Goal: Task Accomplishment & Management: Manage account settings

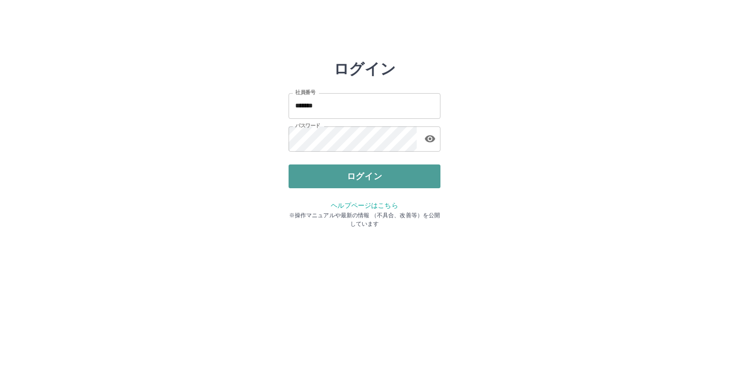
click at [372, 176] on button "ログイン" at bounding box center [365, 176] width 152 height 24
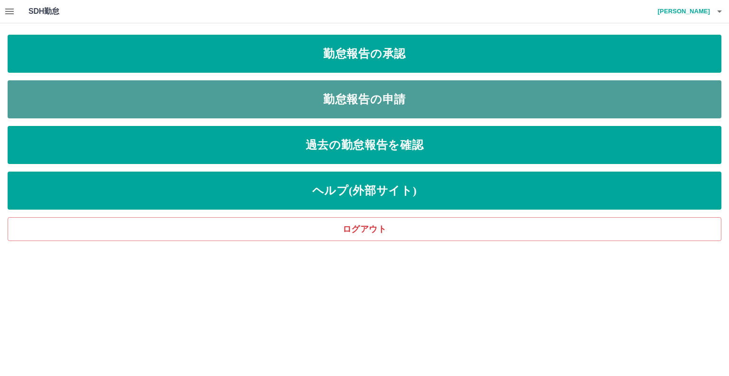
click at [375, 92] on link "勤怠報告の申請" at bounding box center [365, 99] width 714 height 38
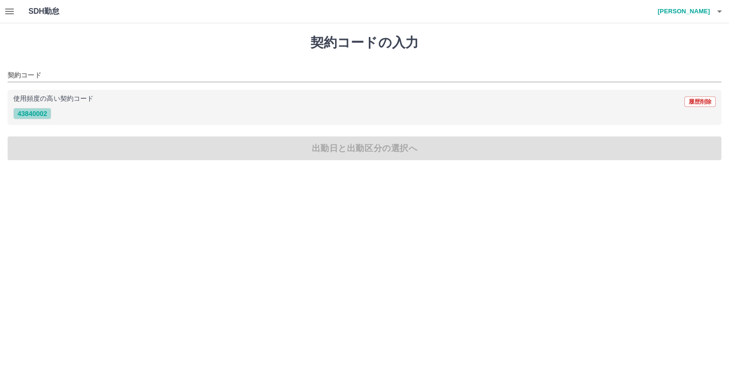
click at [46, 114] on button "43840002" at bounding box center [32, 113] width 38 height 11
type input "********"
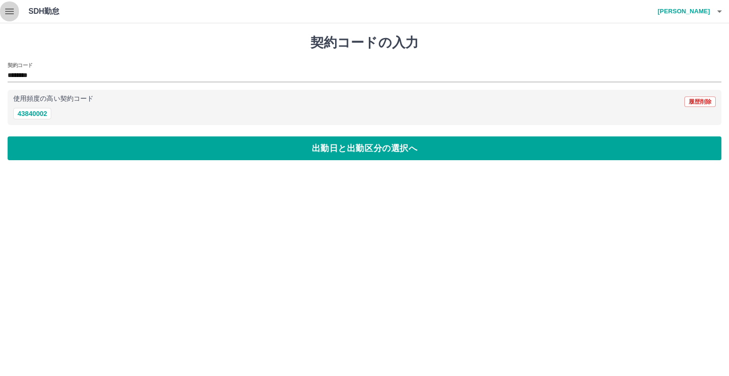
click at [14, 12] on icon "button" at bounding box center [9, 11] width 11 height 11
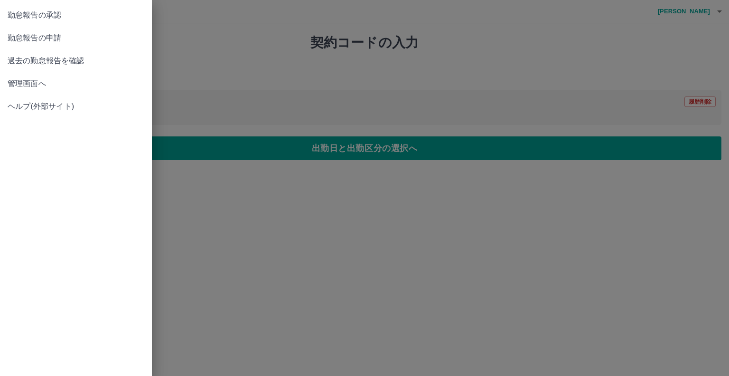
click at [30, 57] on span "過去の勤怠報告を確認" at bounding box center [76, 60] width 137 height 11
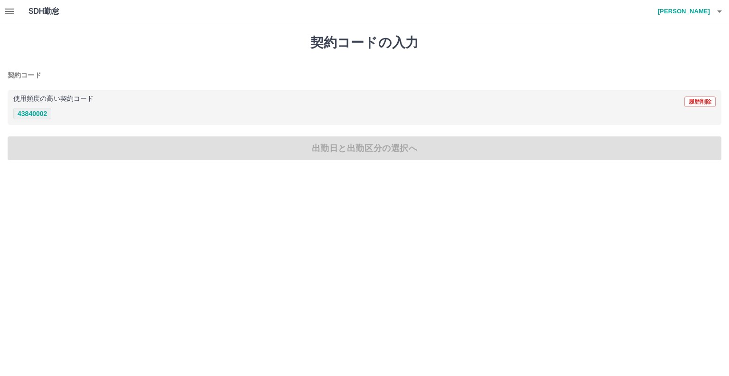
click at [32, 113] on button "43840002" at bounding box center [32, 113] width 38 height 11
type input "********"
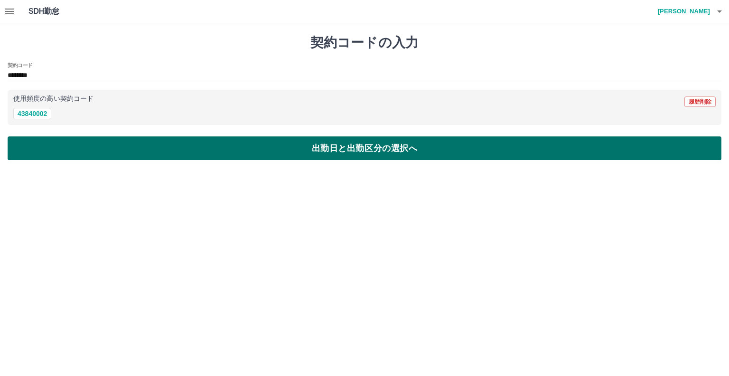
click at [374, 155] on button "出勤日と出勤区分の選択へ" at bounding box center [365, 148] width 714 height 24
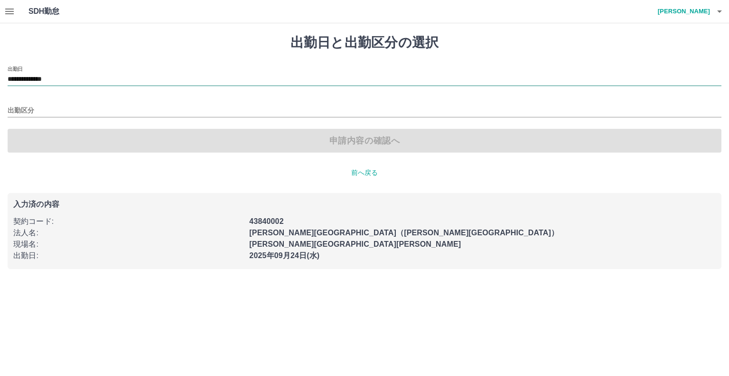
click at [108, 77] on input "**********" at bounding box center [365, 80] width 714 height 12
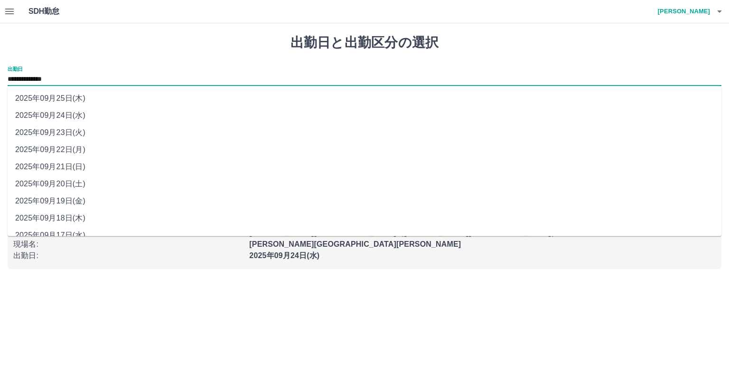
click at [70, 127] on li "2025年09月23日(火)" at bounding box center [365, 132] width 714 height 17
type input "**********"
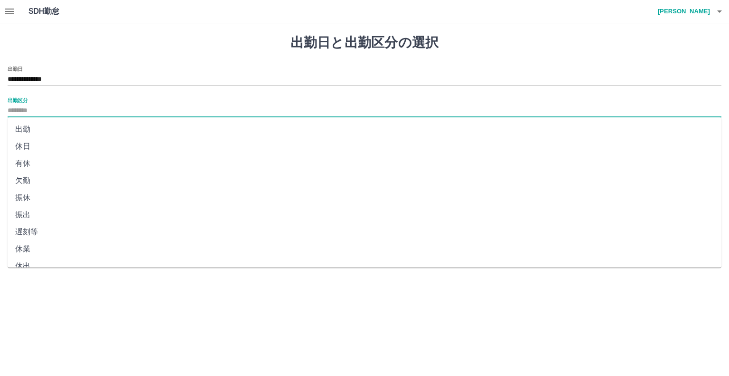
click at [74, 107] on input "出勤区分" at bounding box center [365, 111] width 714 height 12
click at [27, 144] on li "休日" at bounding box center [365, 146] width 714 height 17
type input "**"
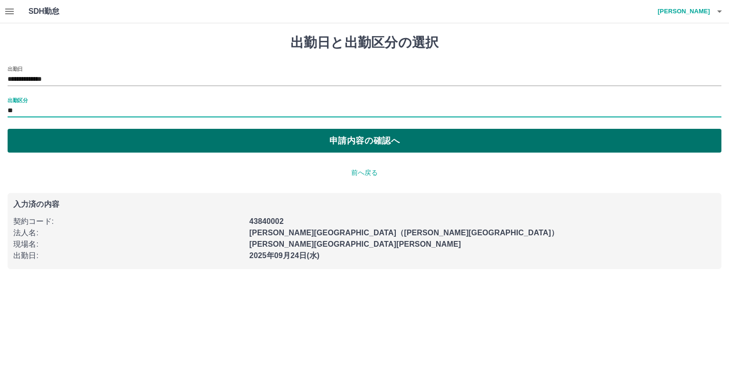
click at [364, 136] on button "申請内容の確認へ" at bounding box center [365, 141] width 714 height 24
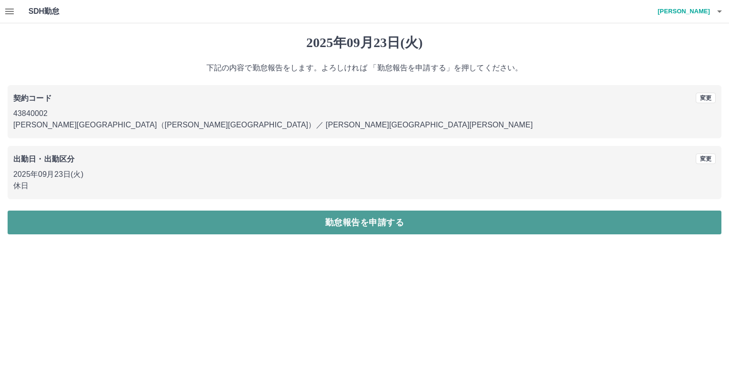
click at [351, 220] on button "勤怠報告を申請する" at bounding box center [365, 222] width 714 height 24
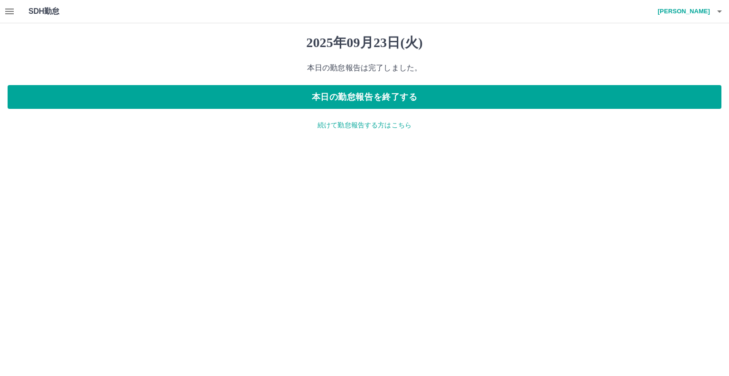
click at [347, 125] on p "続けて勤怠報告する方はこちら" at bounding box center [365, 125] width 714 height 10
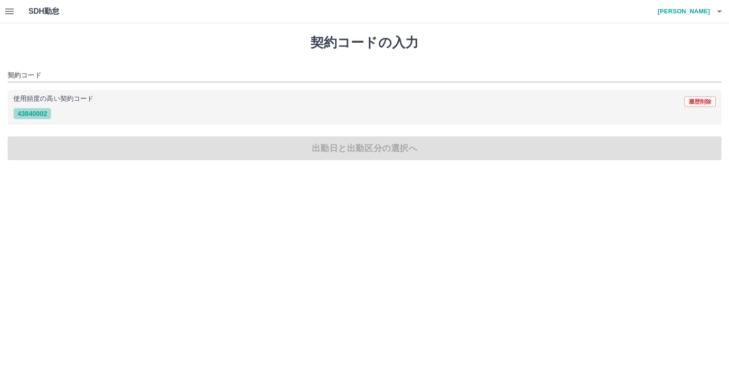
click at [45, 109] on button "43840002" at bounding box center [32, 113] width 38 height 11
type input "********"
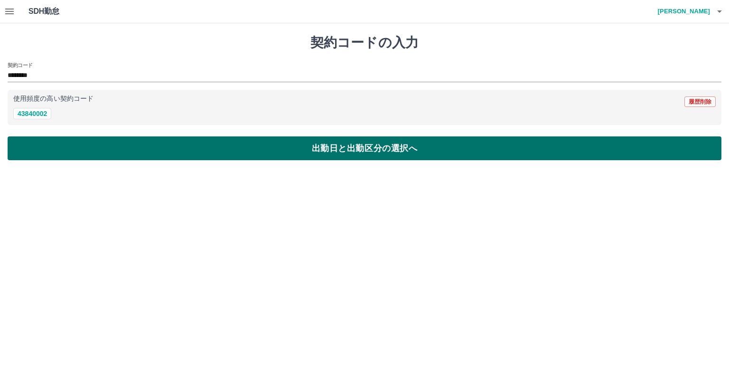
click at [325, 148] on button "出勤日と出勤区分の選択へ" at bounding box center [365, 148] width 714 height 24
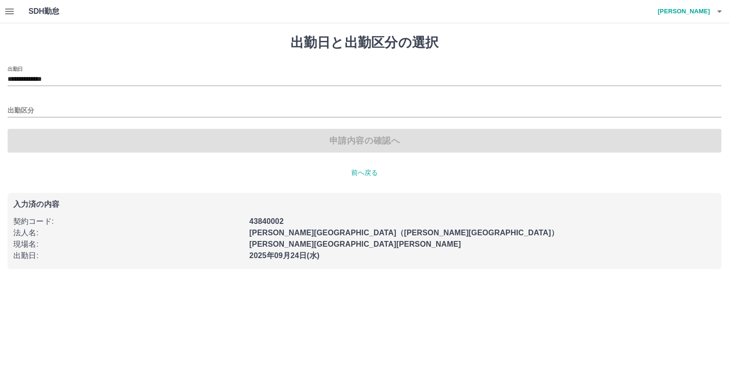
click at [61, 104] on div "出勤区分" at bounding box center [365, 107] width 714 height 20
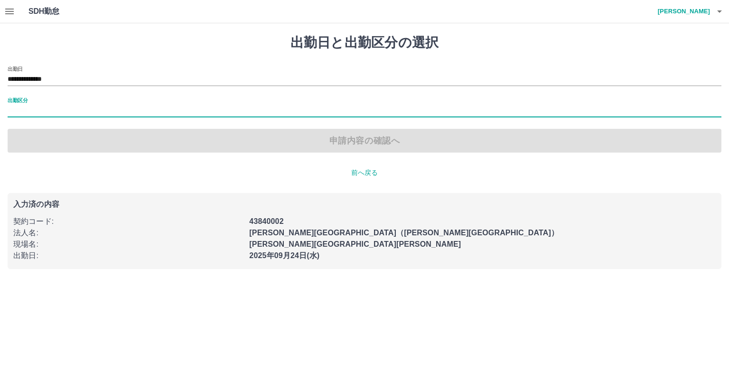
click at [51, 111] on input "出勤区分" at bounding box center [365, 111] width 714 height 12
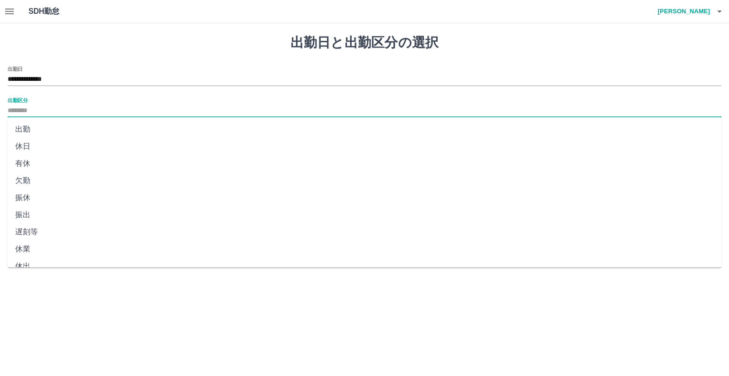
click at [30, 129] on li "出勤" at bounding box center [365, 129] width 714 height 17
type input "**"
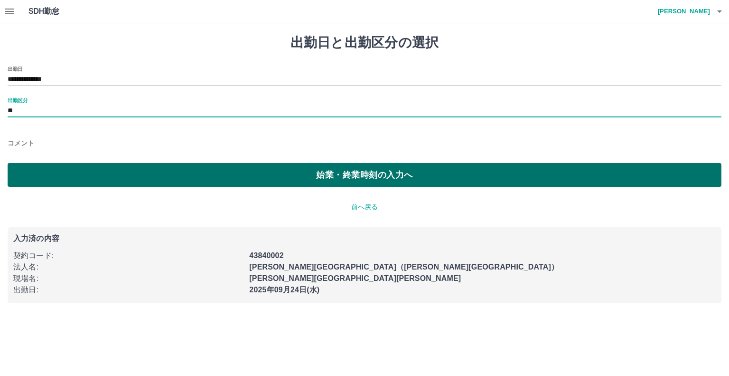
click at [367, 172] on button "始業・終業時刻の入力へ" at bounding box center [365, 175] width 714 height 24
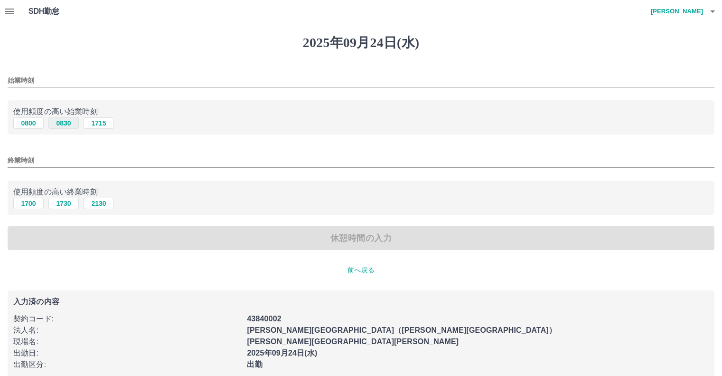
click at [68, 123] on button "0830" at bounding box center [63, 122] width 30 height 11
type input "****"
click at [63, 200] on button "1730" at bounding box center [63, 203] width 30 height 11
type input "****"
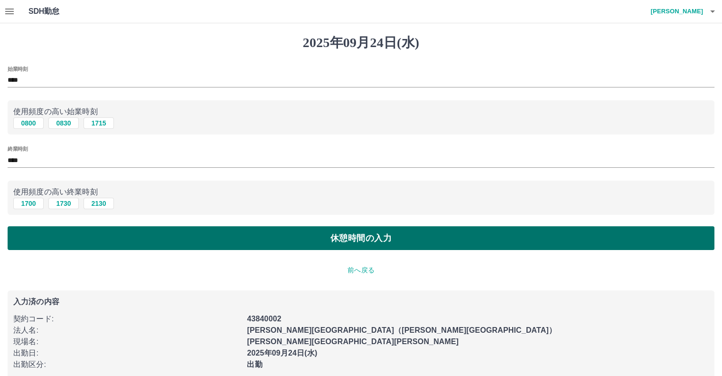
click at [351, 241] on button "休憩時間の入力" at bounding box center [361, 238] width 707 height 24
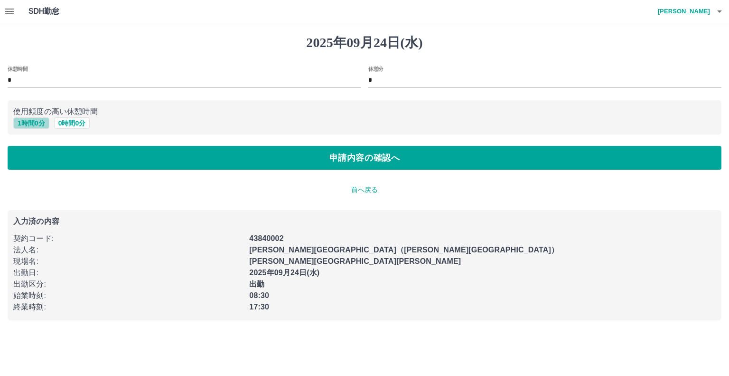
click at [33, 123] on button "1 時間 0 分" at bounding box center [31, 122] width 36 height 11
type input "*"
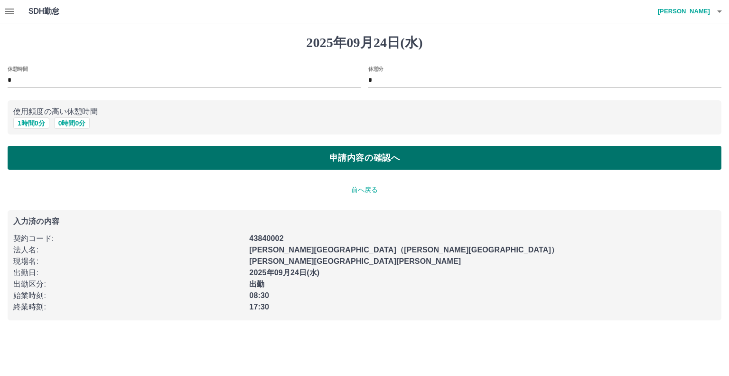
click at [350, 155] on button "申請内容の確認へ" at bounding box center [365, 158] width 714 height 24
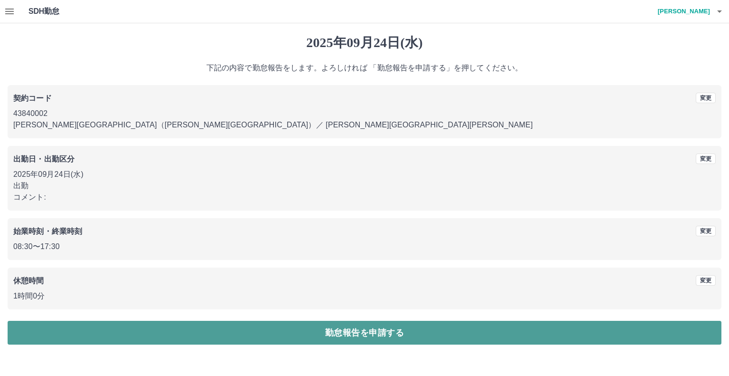
click at [354, 328] on button "勤怠報告を申請する" at bounding box center [365, 333] width 714 height 24
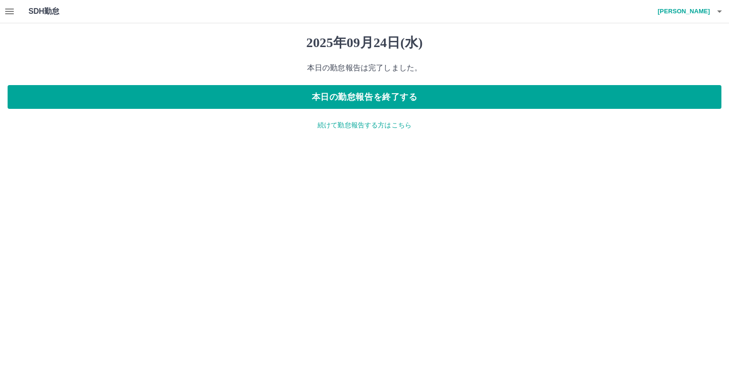
click at [14, 9] on icon "button" at bounding box center [9, 11] width 11 height 11
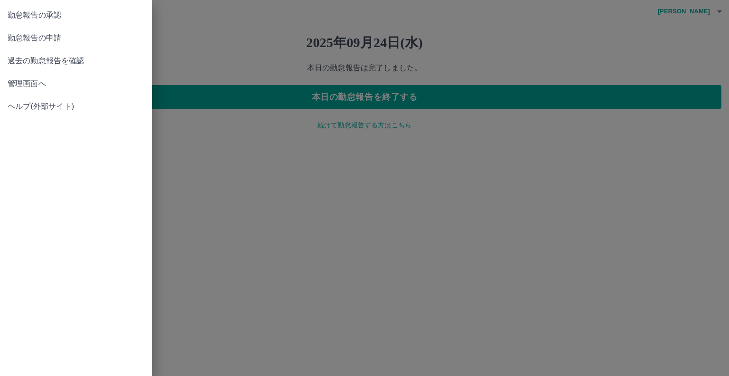
click at [28, 11] on span "勤怠報告の承認" at bounding box center [76, 14] width 137 height 11
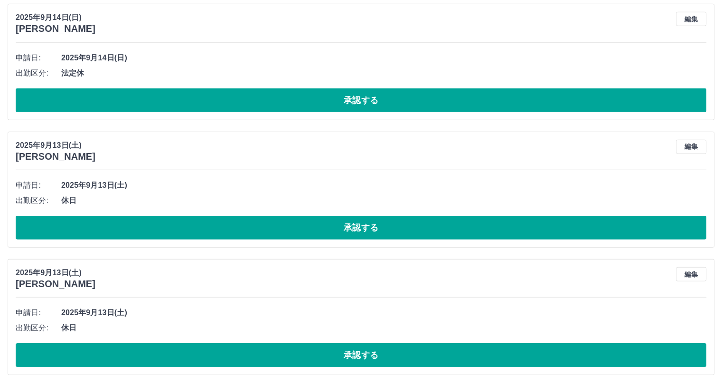
scroll to position [2856, 0]
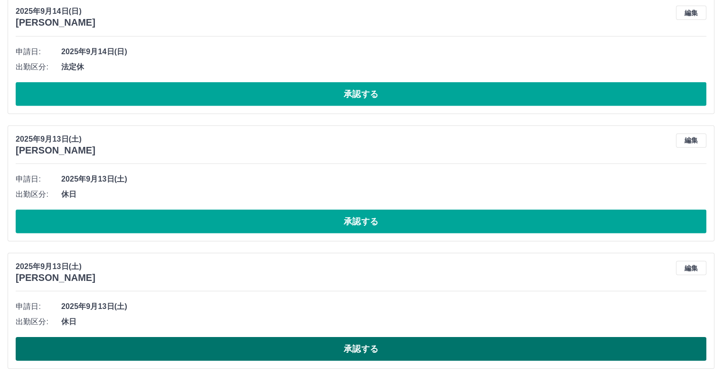
click at [181, 345] on button "承認する" at bounding box center [361, 349] width 691 height 24
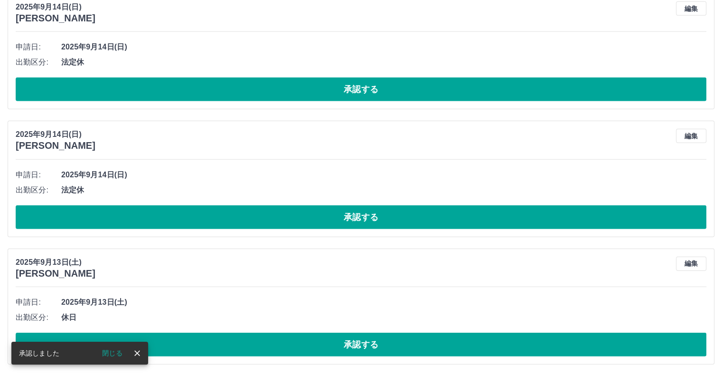
scroll to position [2728, 0]
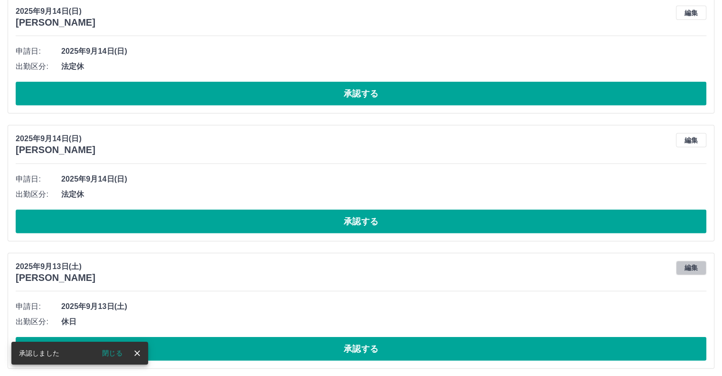
click at [700, 261] on button "編集" at bounding box center [691, 268] width 30 height 14
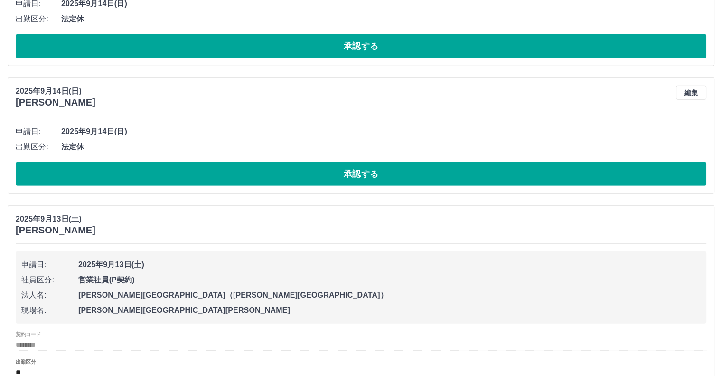
scroll to position [2823, 0]
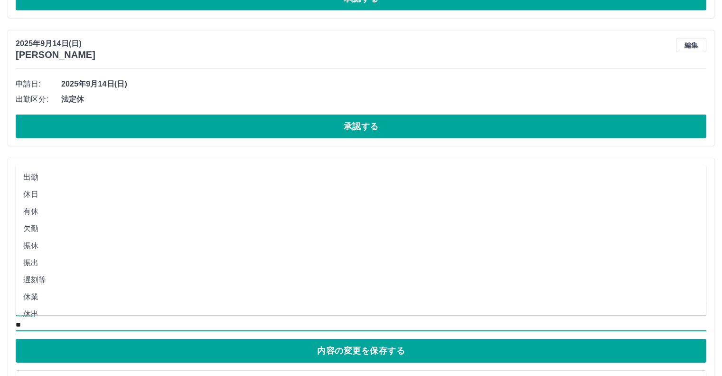
click at [57, 320] on input "**" at bounding box center [361, 325] width 691 height 12
click at [34, 184] on li "不就労" at bounding box center [361, 183] width 691 height 17
type input "***"
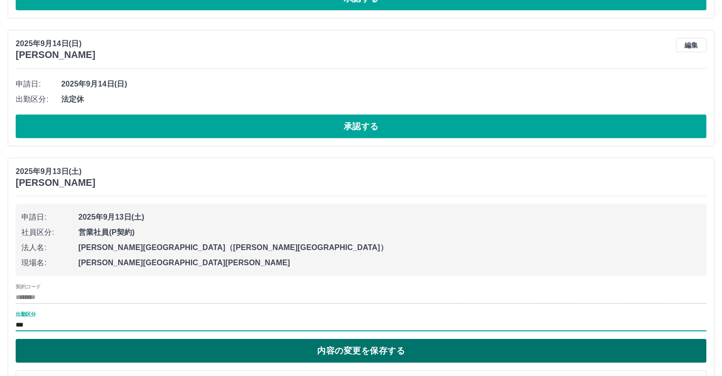
click at [268, 346] on button "内容の変更を保存する" at bounding box center [361, 351] width 691 height 24
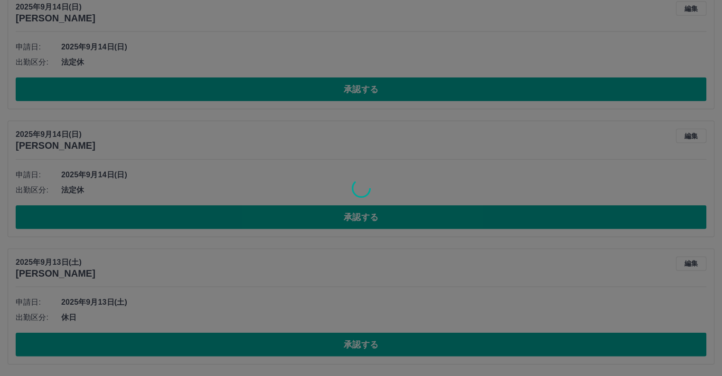
scroll to position [2728, 0]
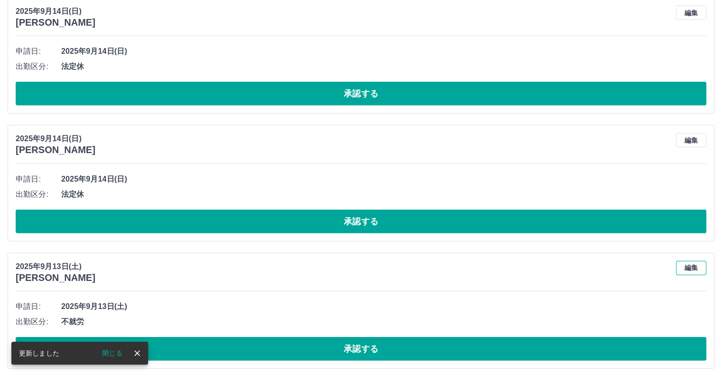
click at [684, 265] on button "編集" at bounding box center [691, 268] width 30 height 14
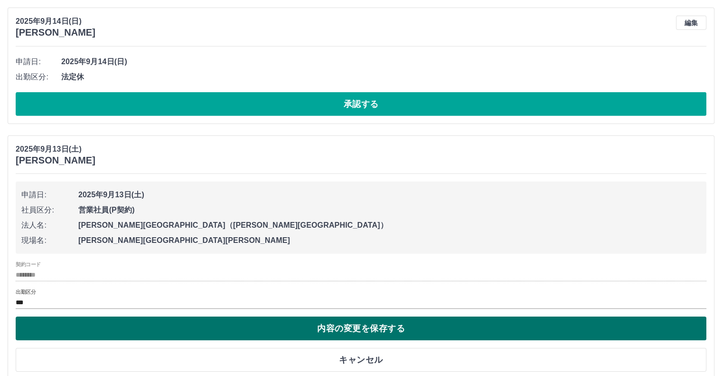
scroll to position [2857, 0]
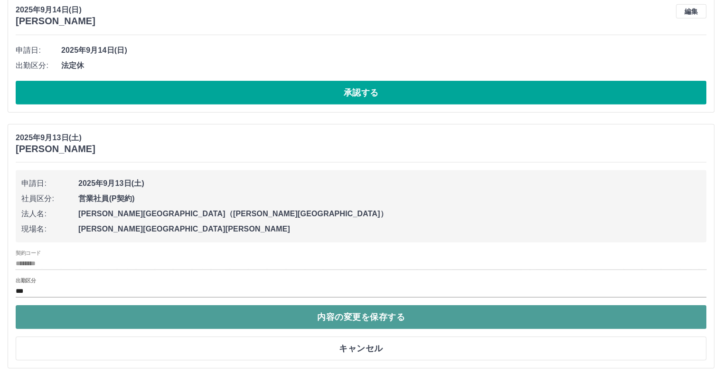
click at [329, 309] on button "内容の変更を保存する" at bounding box center [361, 317] width 691 height 24
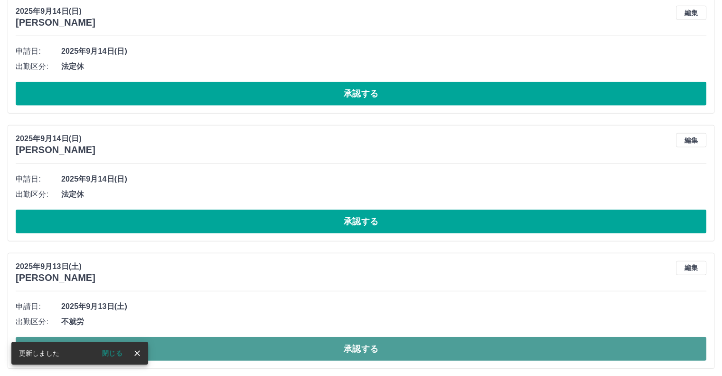
click at [355, 342] on button "承認する" at bounding box center [361, 349] width 691 height 24
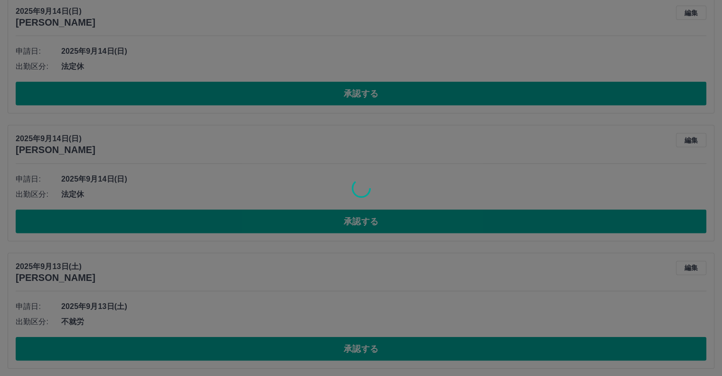
scroll to position [2601, 0]
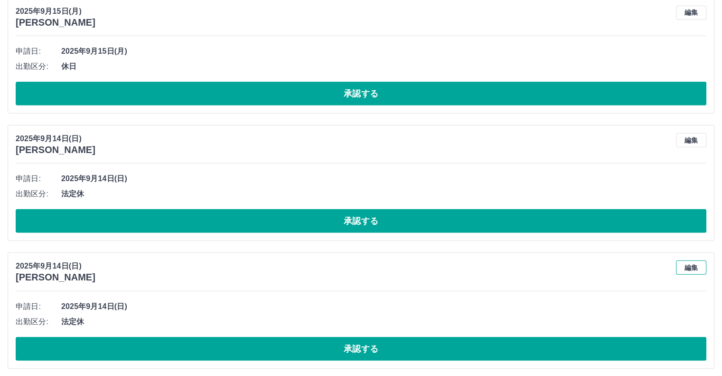
click at [695, 265] on button "編集" at bounding box center [691, 267] width 30 height 14
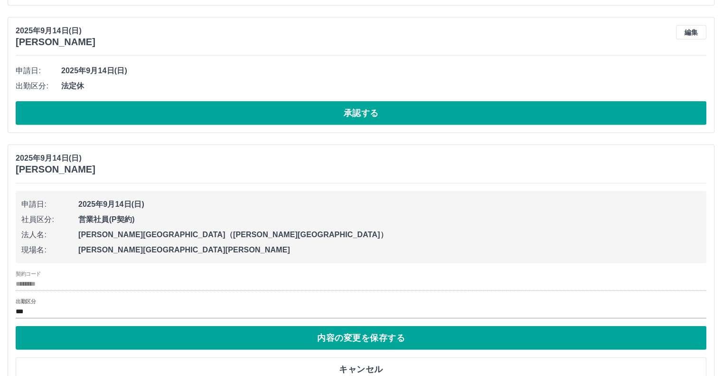
scroll to position [2730, 0]
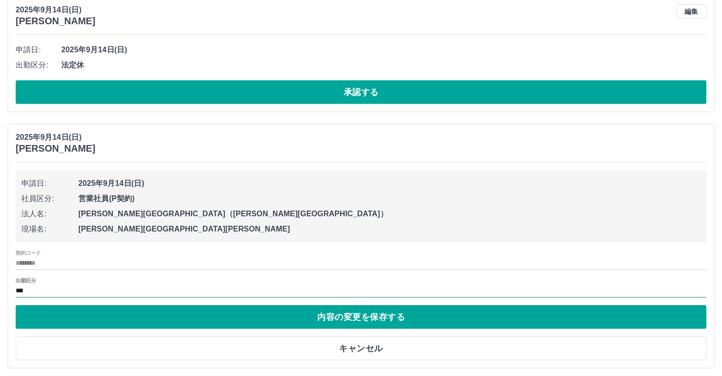
click at [46, 285] on input "***" at bounding box center [361, 291] width 691 height 12
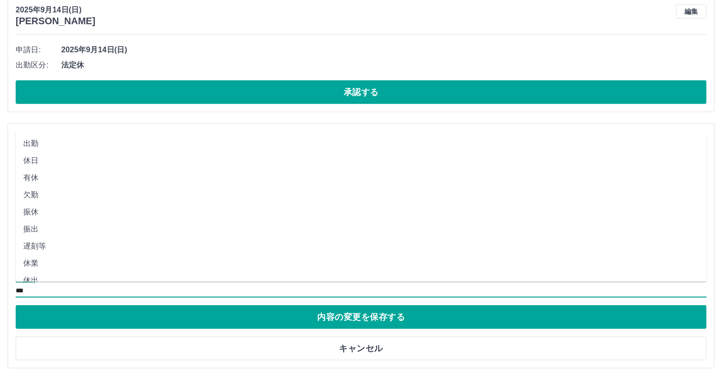
scroll to position [47, 0]
click at [43, 265] on li "不就労" at bounding box center [361, 266] width 691 height 17
type input "***"
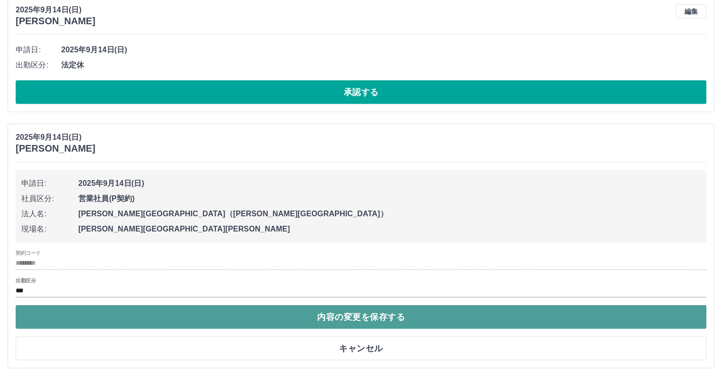
click at [399, 308] on button "内容の変更を保存する" at bounding box center [361, 317] width 691 height 24
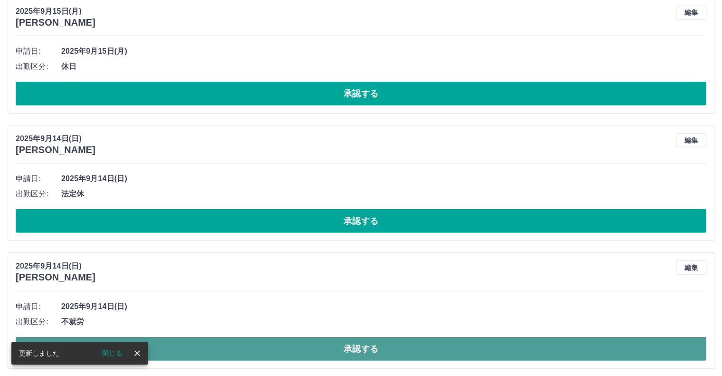
click at [359, 344] on button "承認する" at bounding box center [361, 349] width 691 height 24
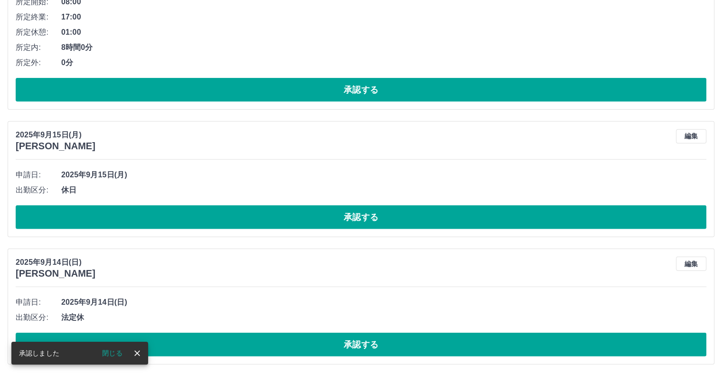
scroll to position [2474, 0]
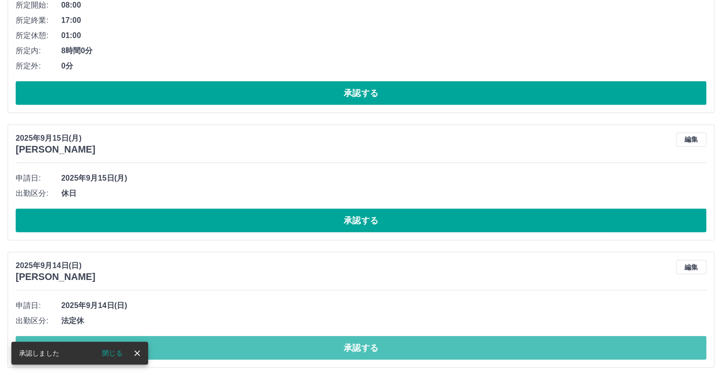
click at [359, 344] on button "承認する" at bounding box center [361, 348] width 691 height 24
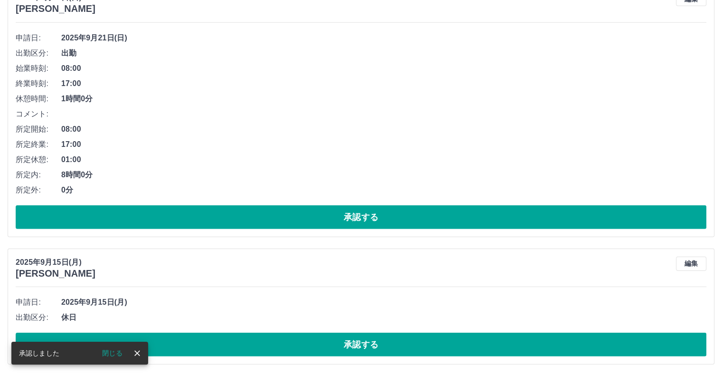
scroll to position [2347, 0]
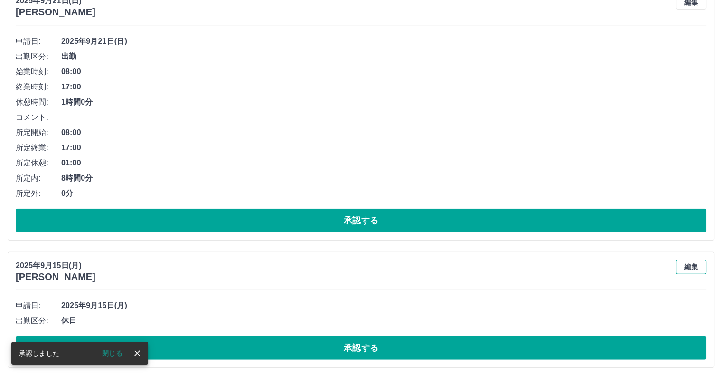
click at [686, 264] on button "編集" at bounding box center [691, 267] width 30 height 14
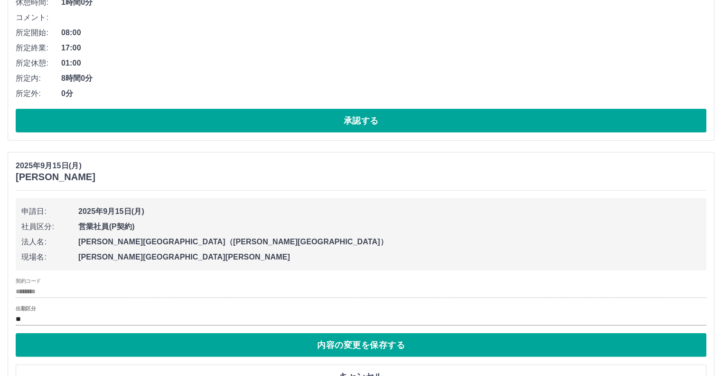
scroll to position [2475, 0]
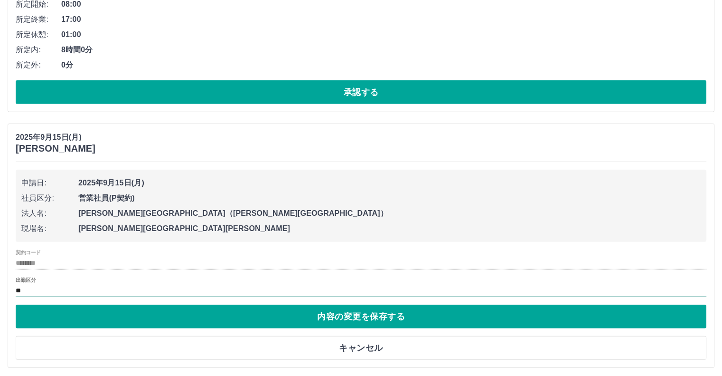
click at [55, 284] on input "**" at bounding box center [361, 290] width 691 height 12
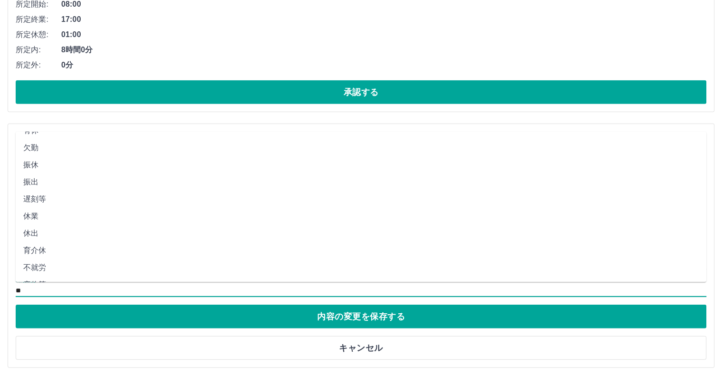
scroll to position [95, 0]
click at [47, 224] on li "不就労" at bounding box center [361, 219] width 691 height 17
type input "***"
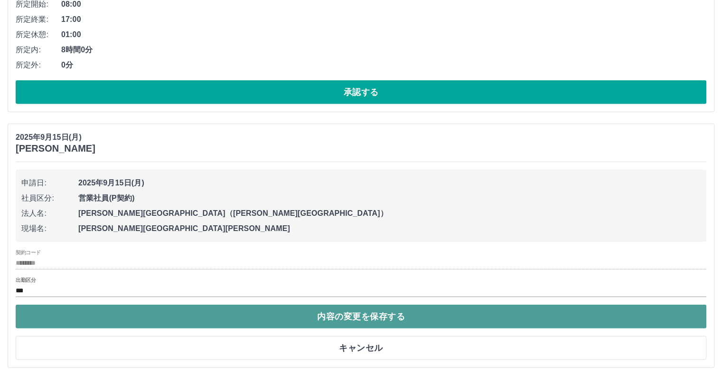
click at [335, 315] on button "内容の変更を保存する" at bounding box center [361, 316] width 691 height 24
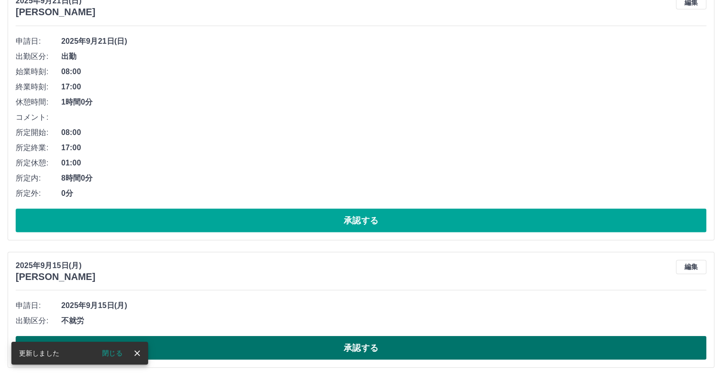
click at [343, 347] on button "承認する" at bounding box center [361, 348] width 691 height 24
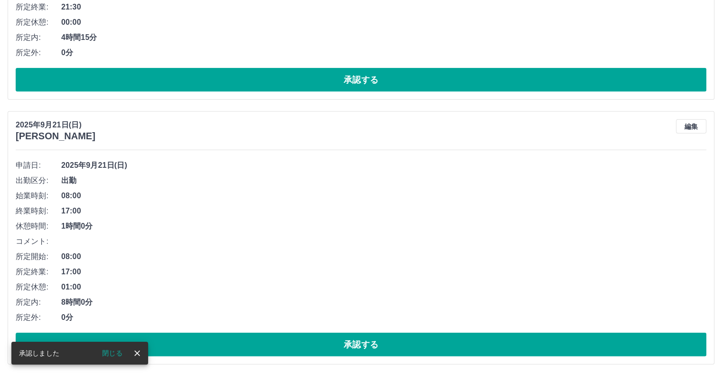
scroll to position [2220, 0]
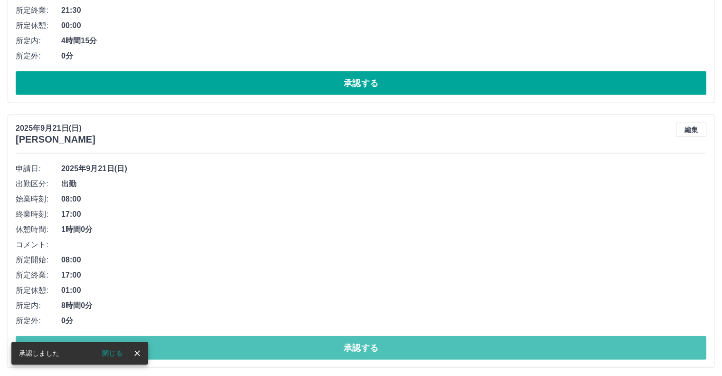
click at [343, 347] on button "承認する" at bounding box center [361, 348] width 691 height 24
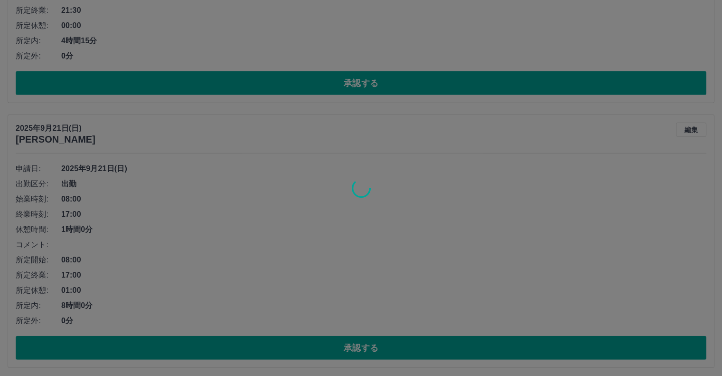
scroll to position [1956, 0]
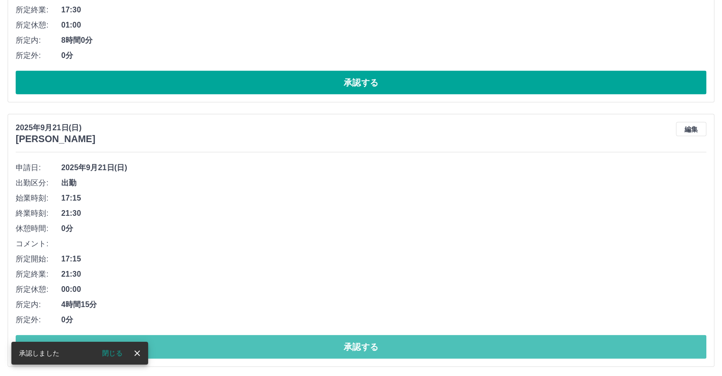
click at [343, 347] on button "承認する" at bounding box center [361, 347] width 691 height 24
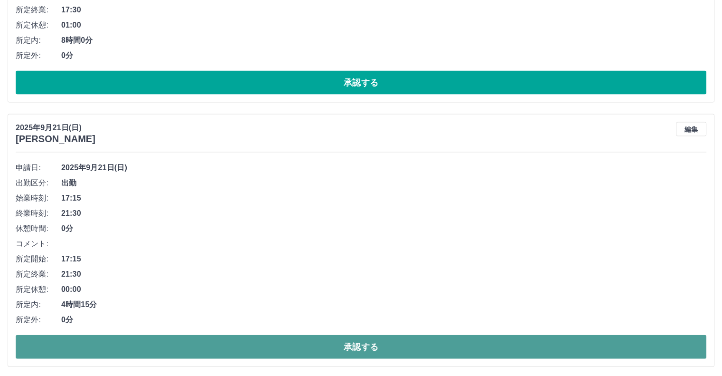
click at [333, 345] on button "承認する" at bounding box center [361, 347] width 691 height 24
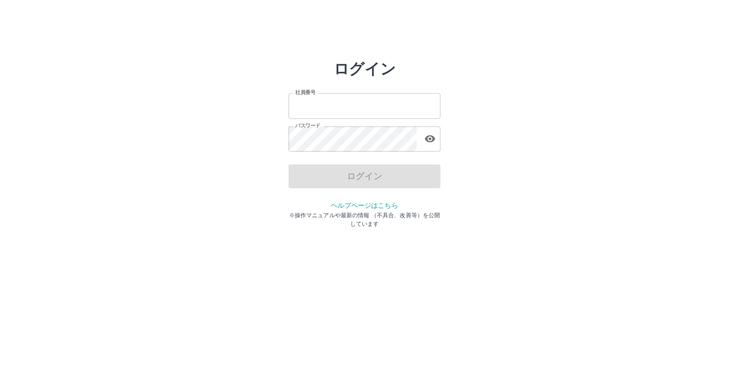
type input "*******"
click at [363, 176] on div "ログイン" at bounding box center [365, 176] width 152 height 24
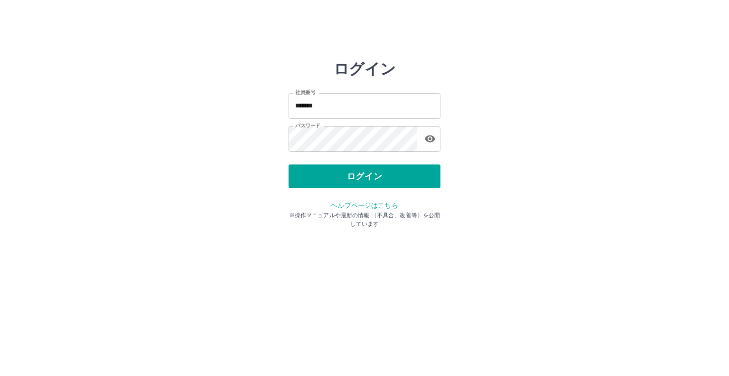
click at [363, 176] on button "ログイン" at bounding box center [365, 176] width 152 height 24
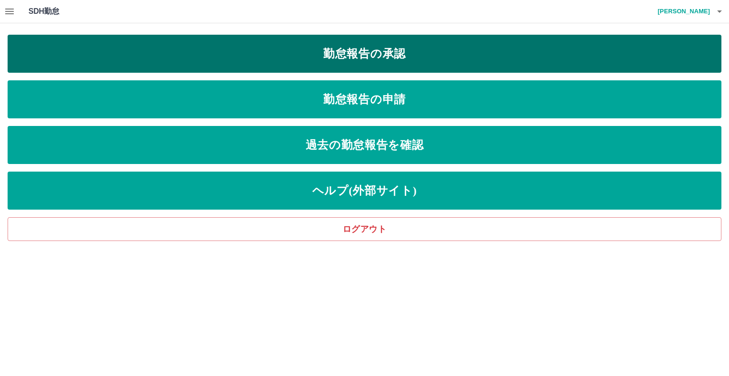
click at [364, 56] on link "勤怠報告の承認" at bounding box center [365, 54] width 714 height 38
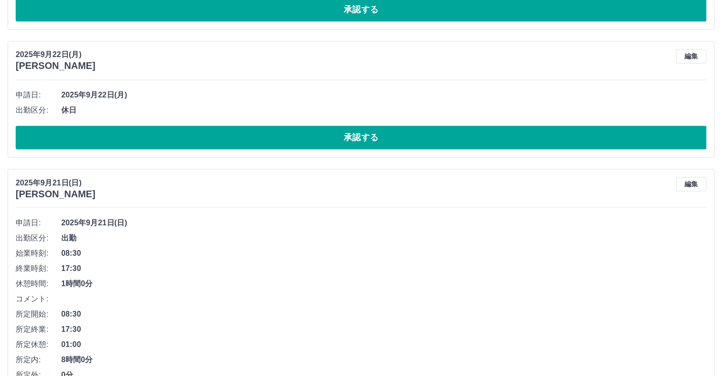
scroll to position [1692, 0]
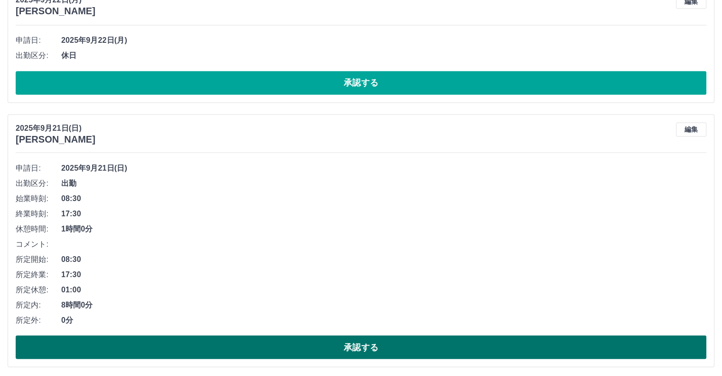
click at [358, 346] on button "承認する" at bounding box center [361, 347] width 691 height 24
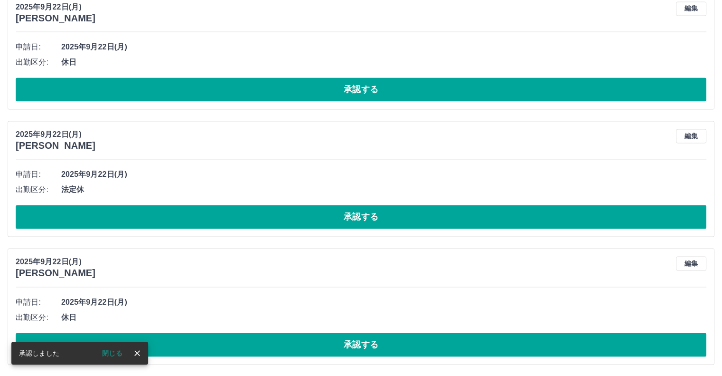
scroll to position [1428, 0]
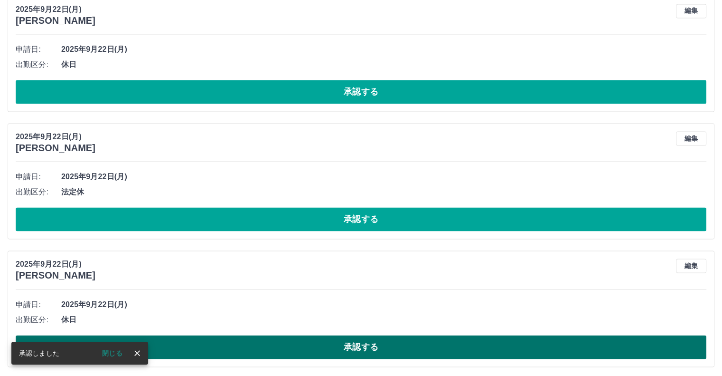
click at [365, 347] on button "承認する" at bounding box center [361, 347] width 691 height 24
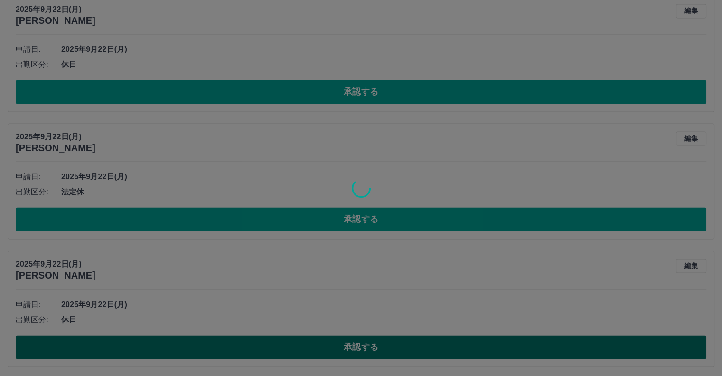
scroll to position [1301, 0]
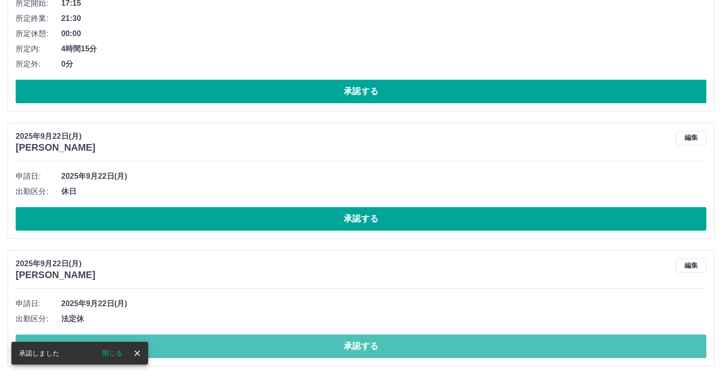
click at [365, 347] on button "承認する" at bounding box center [361, 346] width 691 height 24
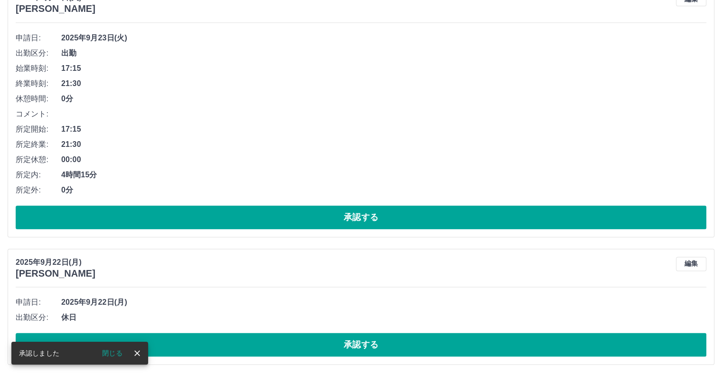
scroll to position [1174, 0]
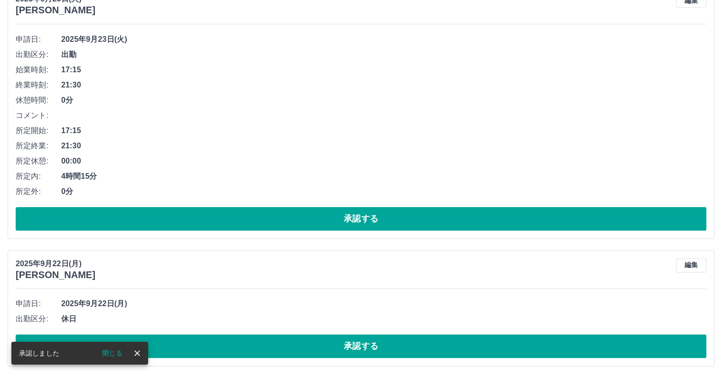
click at [365, 347] on button "承認する" at bounding box center [361, 346] width 691 height 24
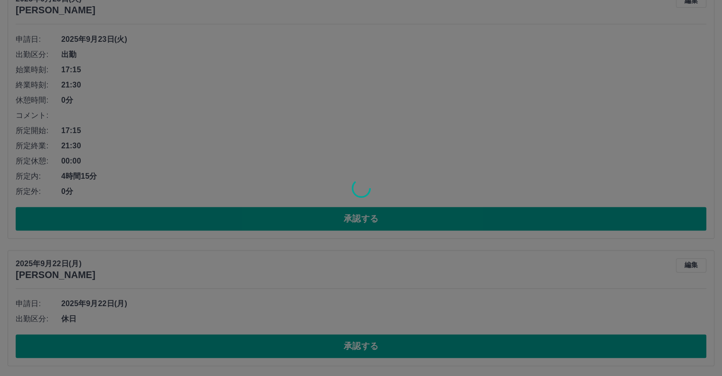
scroll to position [1047, 0]
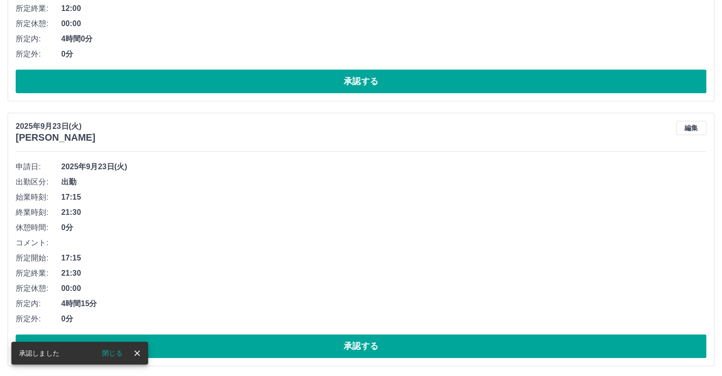
click at [365, 347] on button "承認する" at bounding box center [361, 346] width 691 height 24
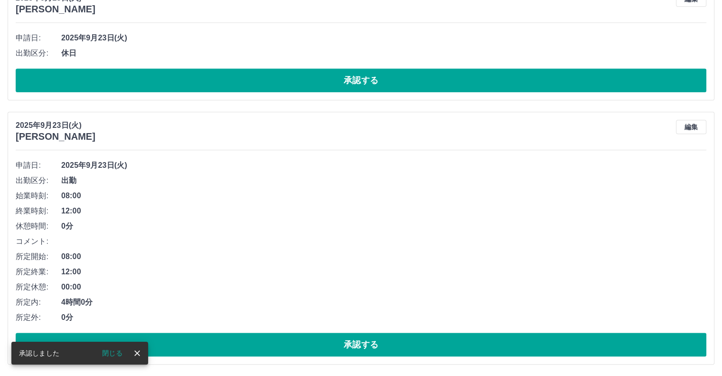
scroll to position [783, 0]
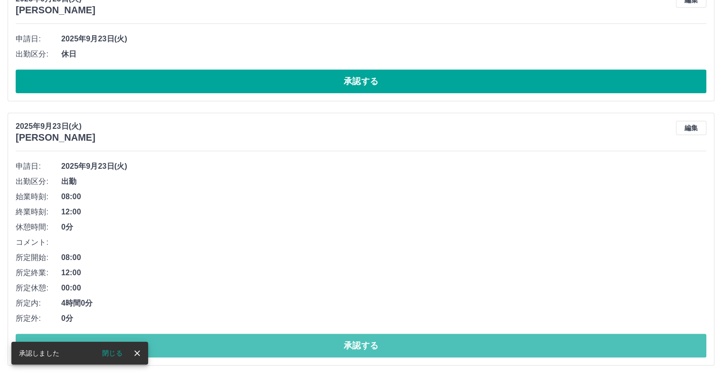
click at [365, 347] on button "承認する" at bounding box center [361, 345] width 691 height 24
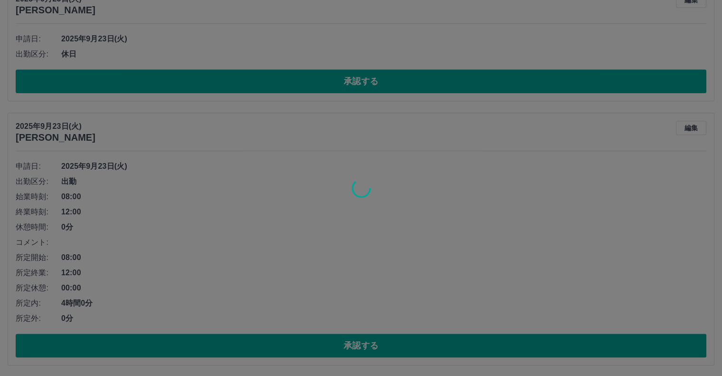
scroll to position [519, 0]
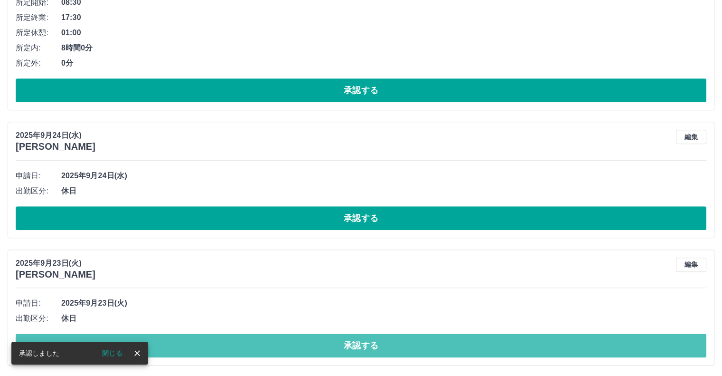
click at [365, 347] on button "承認する" at bounding box center [361, 345] width 691 height 24
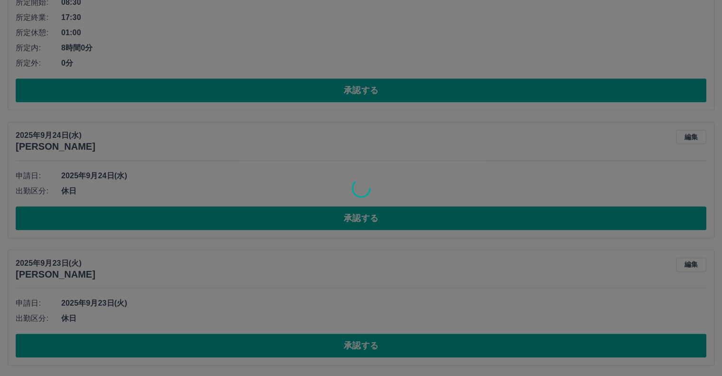
scroll to position [391, 0]
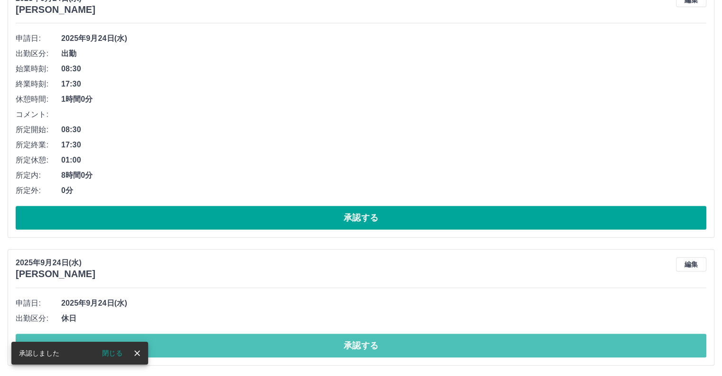
click at [365, 347] on button "承認する" at bounding box center [361, 345] width 691 height 24
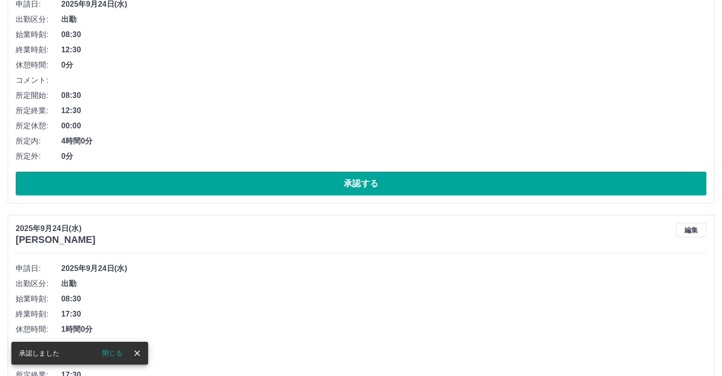
scroll to position [170, 0]
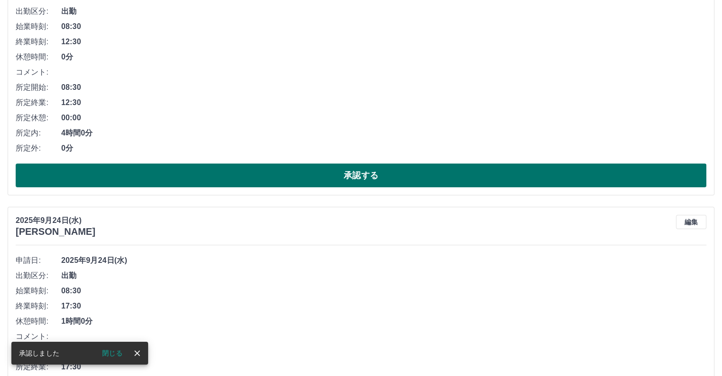
click at [344, 174] on button "承認する" at bounding box center [361, 175] width 691 height 24
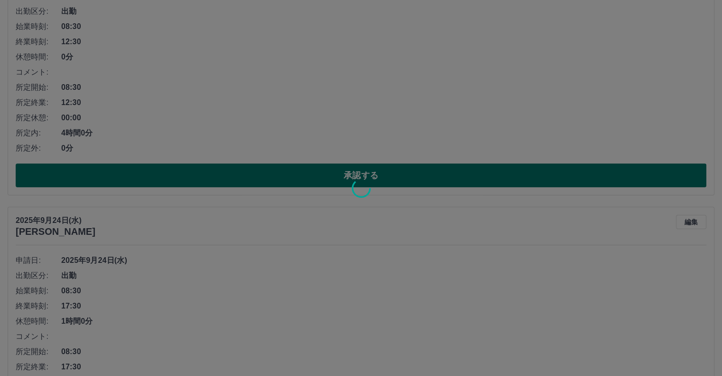
scroll to position [0, 0]
